Goal: Check status

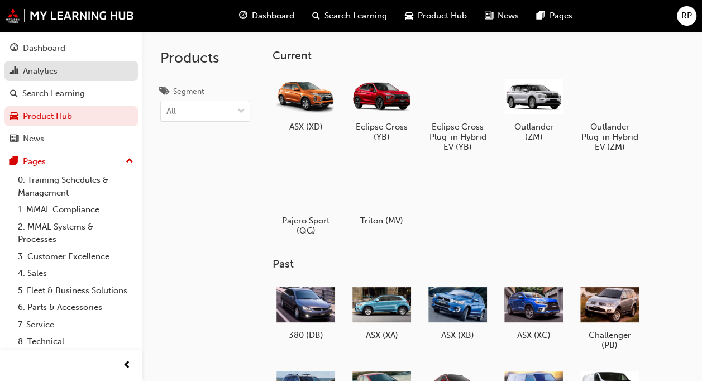
click at [46, 71] on div "Analytics" at bounding box center [40, 71] width 35 height 13
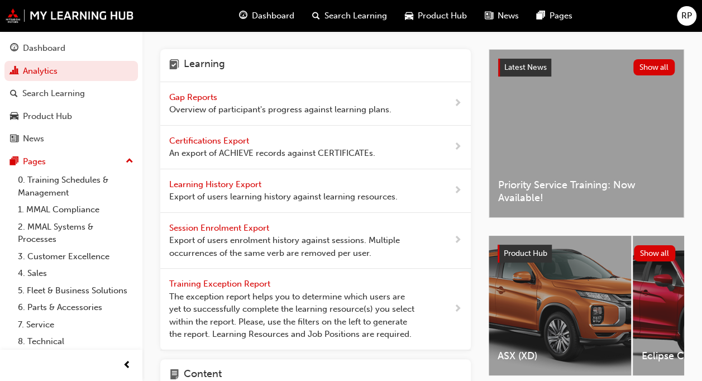
click at [196, 102] on div "Gap Reports Overview of participant's progress against learning plans." at bounding box center [280, 103] width 222 height 25
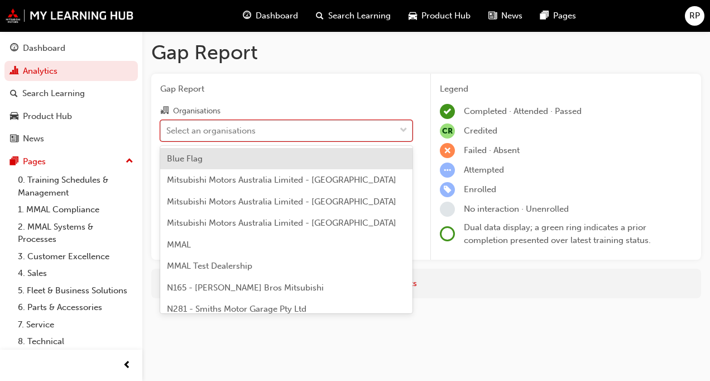
click at [260, 133] on div "Select an organisations" at bounding box center [278, 131] width 235 height 20
click at [168, 133] on input "Organisations option Blue Flag focused, 1 of 202. 202 results available. Use Up…" at bounding box center [166, 129] width 1 height 9
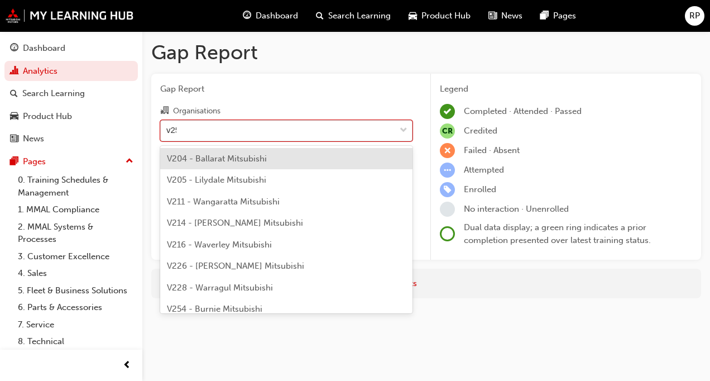
type input "v255"
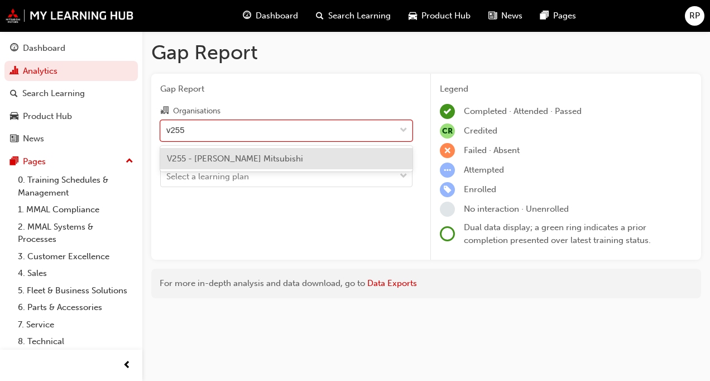
click at [247, 160] on span "V255 - [PERSON_NAME] Mitsubishi" at bounding box center [235, 159] width 136 height 10
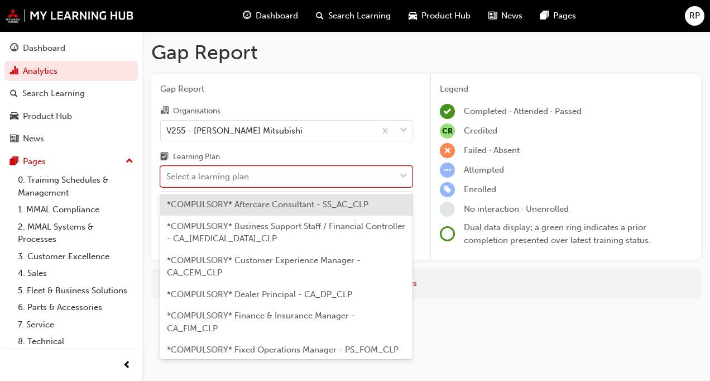
click at [307, 179] on div "Select a learning plan" at bounding box center [278, 177] width 235 height 20
click at [168, 179] on input "Learning Plan option *COMPULSORY* Aftercare Consultant - SS_AC_CLP focused, 1 o…" at bounding box center [166, 175] width 1 height 9
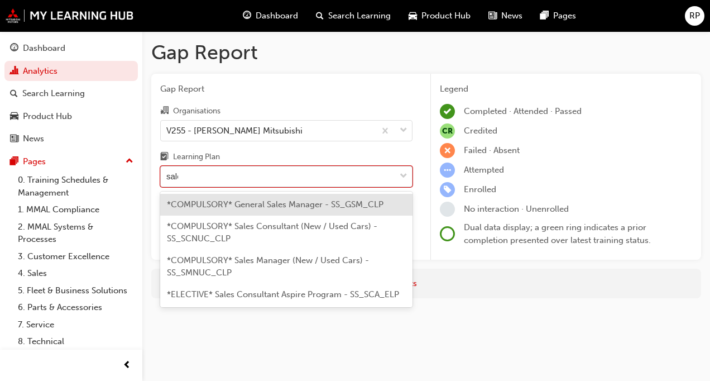
type input "sales"
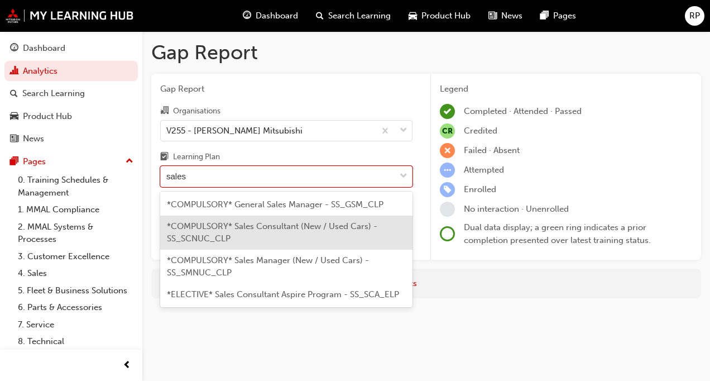
click at [308, 237] on div "*COMPULSORY* Sales Consultant (New / Used Cars) - SS_SCNUC_CLP" at bounding box center [286, 233] width 252 height 34
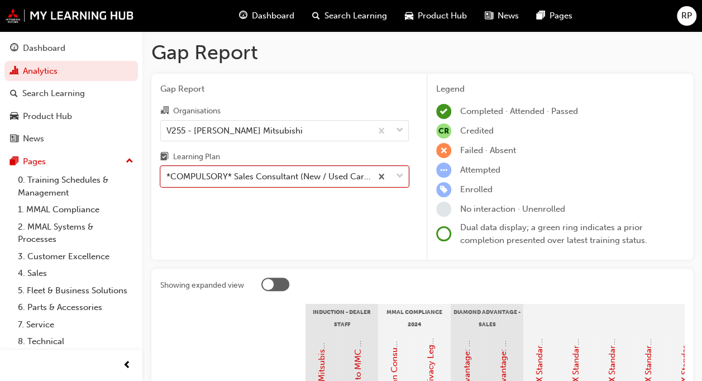
click at [287, 187] on div "Gap Report Organisations V255 - [PERSON_NAME] Mitsubishi Learning Plan option *…" at bounding box center [284, 167] width 266 height 187
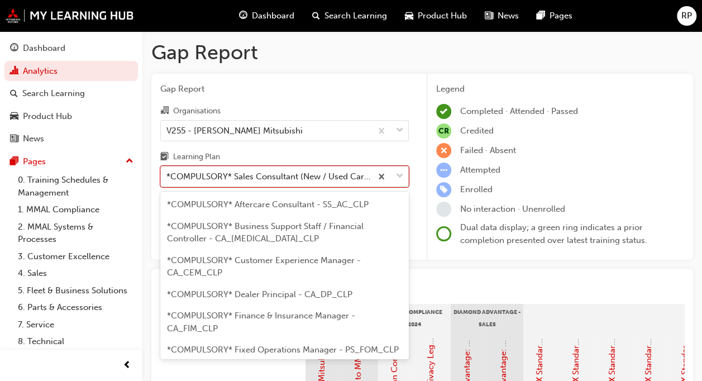
click at [287, 178] on div "*COMPULSORY* Sales Consultant (New / Used Cars) - SS_SCNUC_CLP" at bounding box center [269, 176] width 206 height 13
click at [168, 178] on input "Learning Plan option *COMPULSORY* Sales Consultant (New / Used Cars) - SS_SCNUC…" at bounding box center [166, 175] width 1 height 9
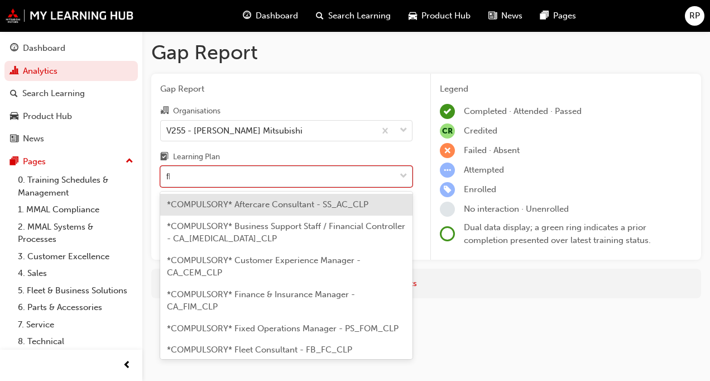
type input "fle"
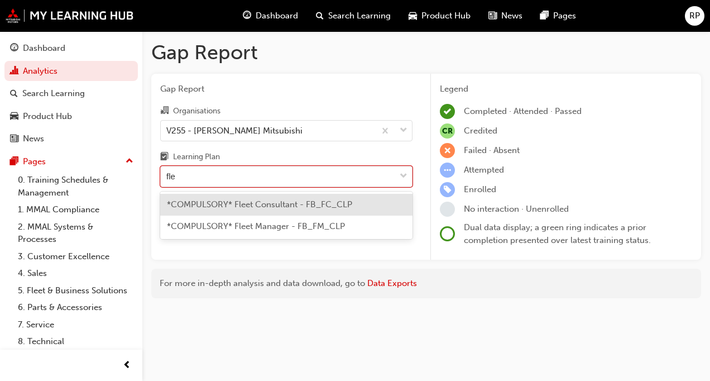
click at [334, 209] on span "*COMPULSORY* Fleet Consultant - FB_FC_CLP" at bounding box center [259, 204] width 185 height 10
